Goal: Task Accomplishment & Management: Use online tool/utility

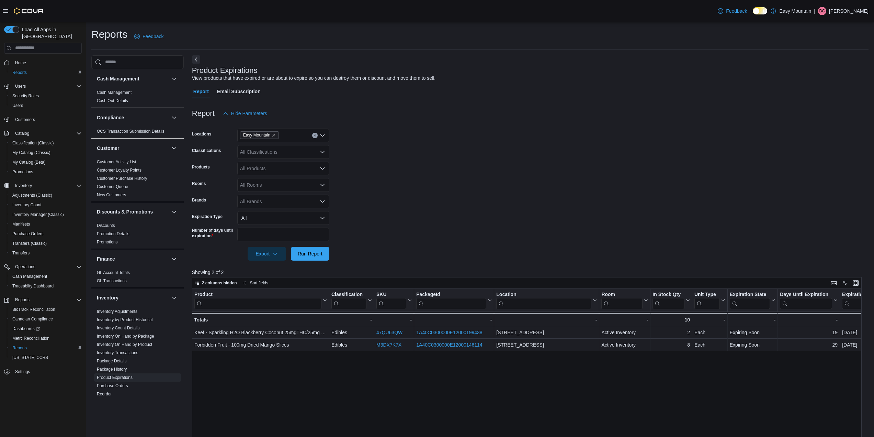
scroll to position [34, 0]
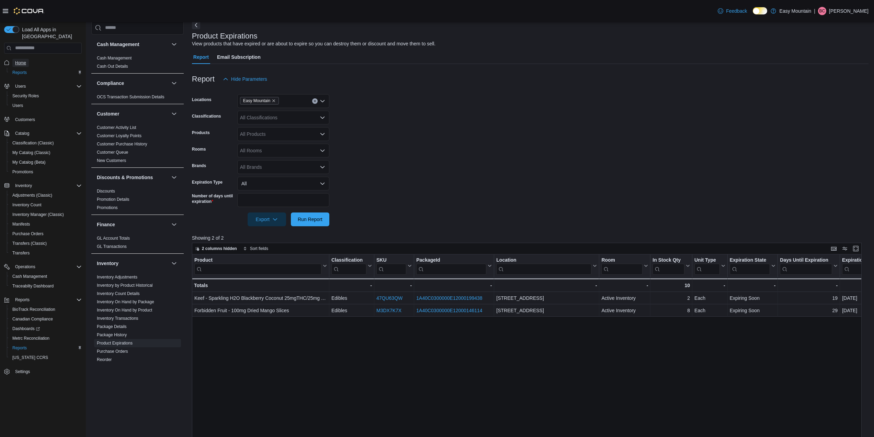
click at [19, 60] on span "Home" at bounding box center [20, 62] width 11 height 5
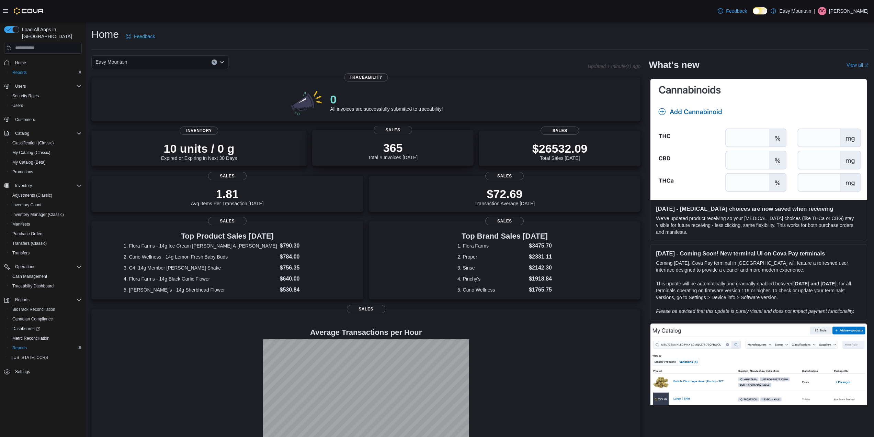
click at [415, 142] on p "365" at bounding box center [392, 148] width 49 height 14
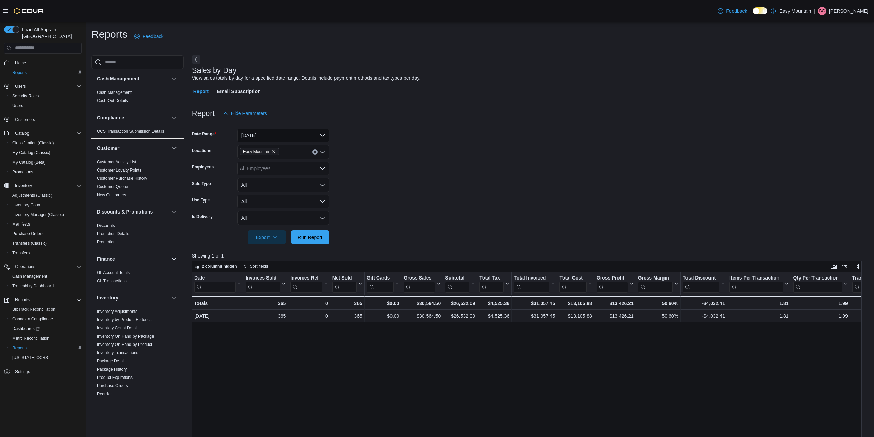
click at [267, 132] on button "[DATE]" at bounding box center [283, 136] width 92 height 14
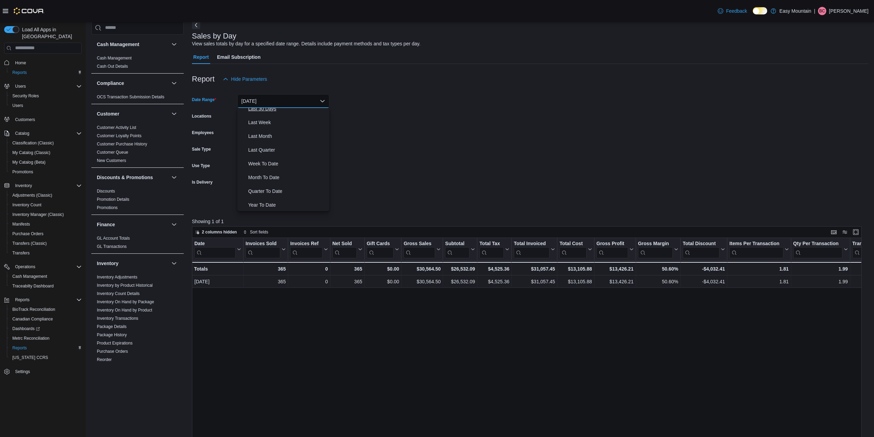
scroll to position [103, 0]
click at [286, 178] on span "Month To Date" at bounding box center [287, 176] width 78 height 8
click at [315, 203] on span "Run Report" at bounding box center [310, 202] width 25 height 7
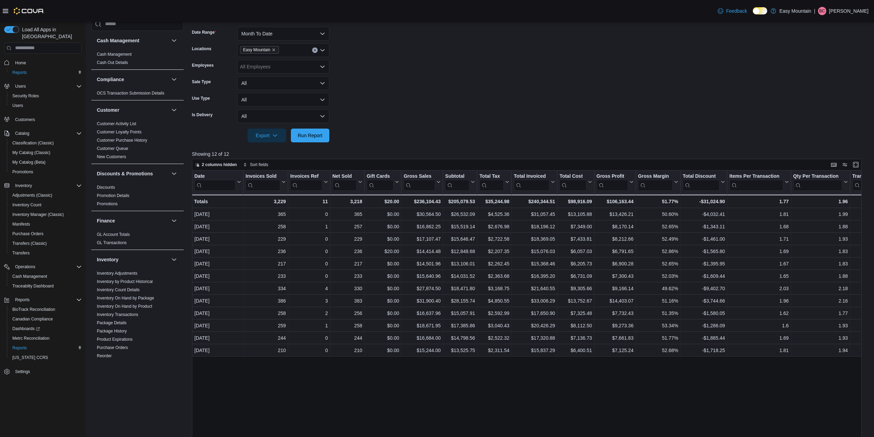
scroll to position [103, 0]
click at [322, 134] on span "Run Report" at bounding box center [310, 133] width 25 height 7
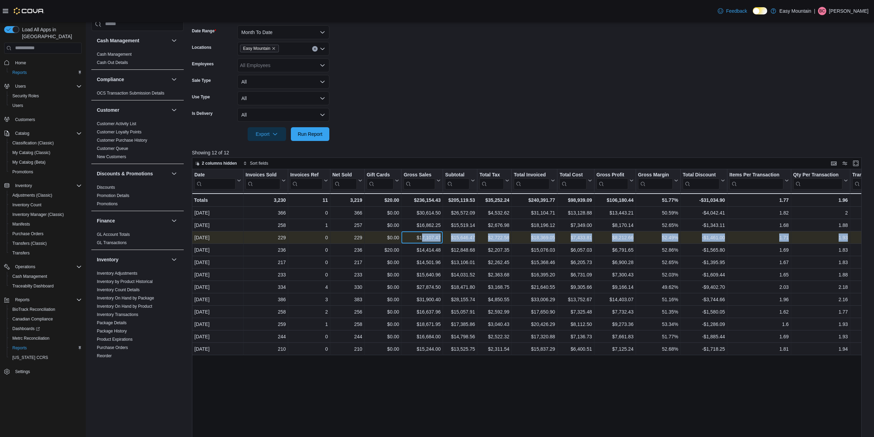
drag, startPoint x: 423, startPoint y: 240, endPoint x: 850, endPoint y: 236, distance: 427.1
click at [850, 236] on div "[DATE] - Date, column 1, row 3 229 - Invoices Sold, column 2, row 3 0 - Invoice…" at bounding box center [646, 237] width 909 height 12
click at [851, 236] on div "$68.33 - Transaction Average, column 16, row 3" at bounding box center [881, 237] width 61 height 12
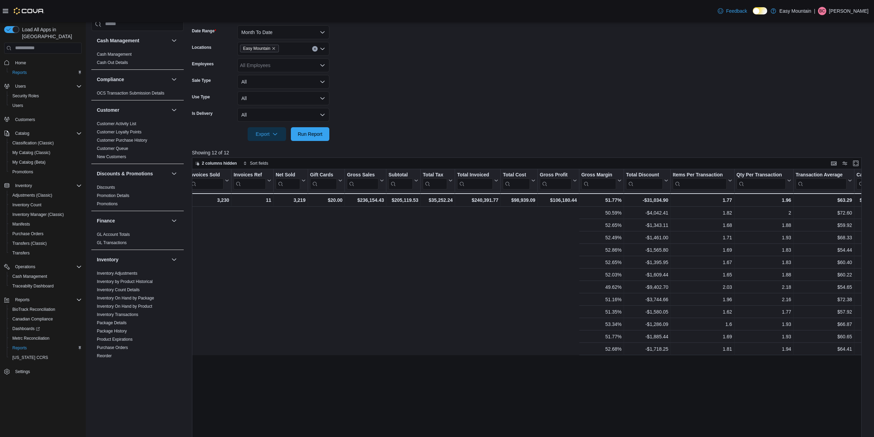
scroll to position [0, 489]
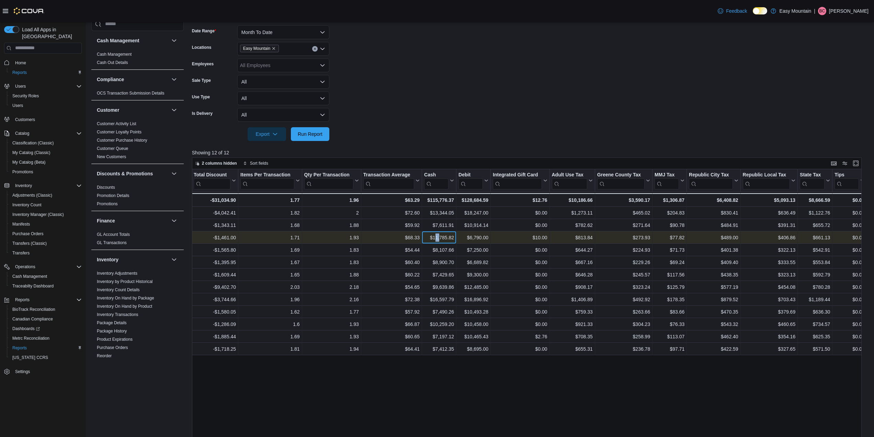
drag, startPoint x: 436, startPoint y: 238, endPoint x: 441, endPoint y: 238, distance: 4.8
click at [441, 238] on div "$11,785.82" at bounding box center [439, 237] width 30 height 8
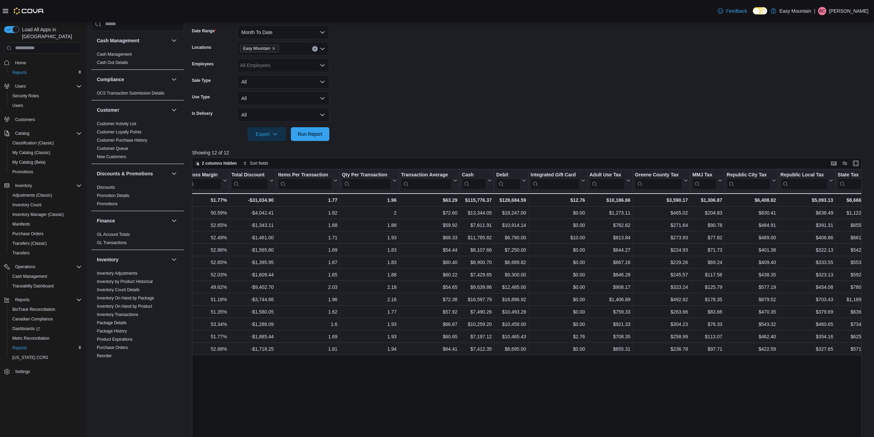
scroll to position [0, 0]
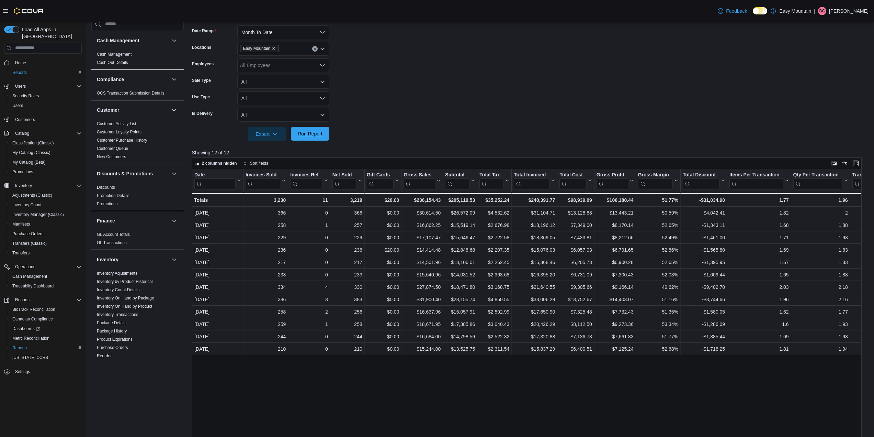
click at [321, 130] on span "Run Report" at bounding box center [310, 134] width 30 height 14
